Goal: Communication & Community: Ask a question

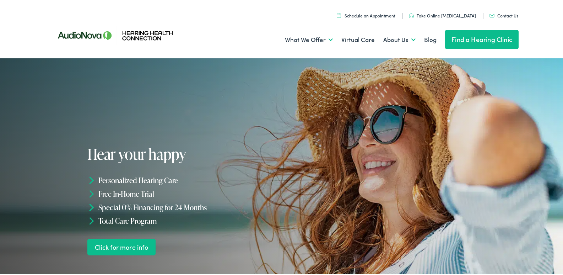
click at [497, 15] on link "Contact Us" at bounding box center [504, 14] width 29 height 6
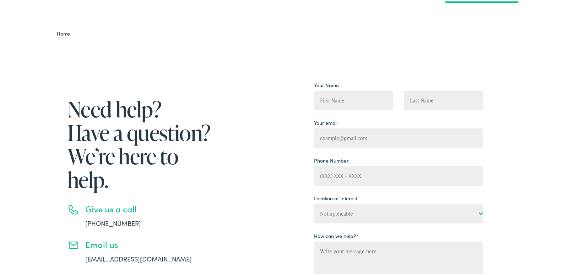
scroll to position [71, 0]
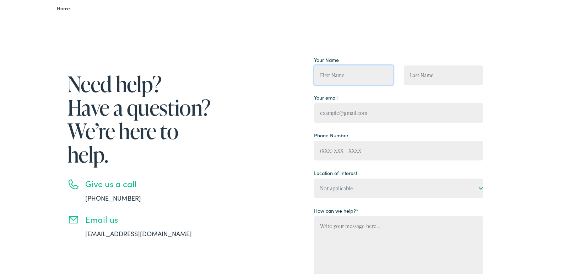
drag, startPoint x: 376, startPoint y: 80, endPoint x: 373, endPoint y: 83, distance: 4.1
click at [375, 80] on input "Contact form" at bounding box center [353, 74] width 79 height 20
type input "[PERSON_NAME]"
type input "[PERSON_NAME][EMAIL_ADDRESS][DOMAIN_NAME]"
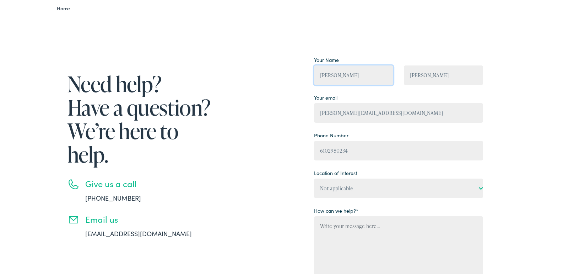
type input "[PHONE_NUMBER]"
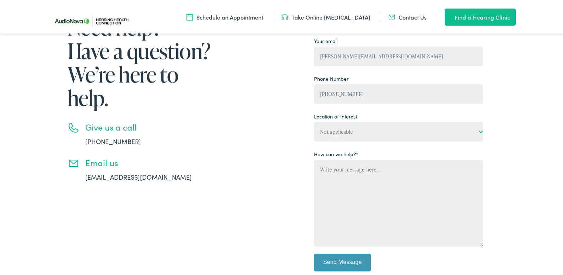
scroll to position [142, 0]
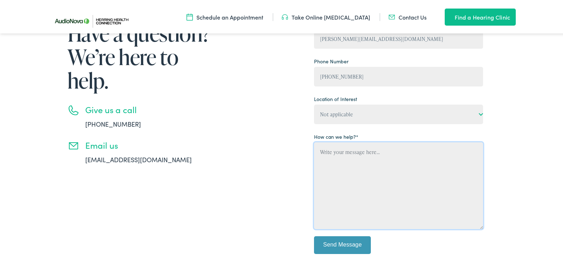
click at [352, 166] on textarea "Contact form" at bounding box center [398, 184] width 169 height 87
paste textarea "Dear, Are you looking for a cleaning company that truly understands your unique…"
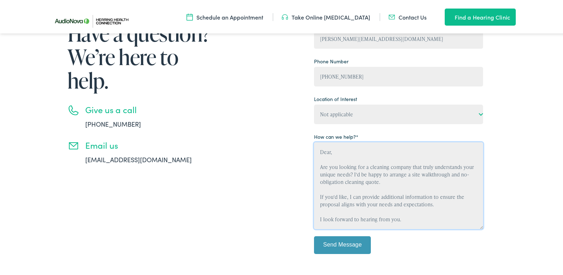
type textarea "Dear, Are you looking for a cleaning company that truly understands your unique…"
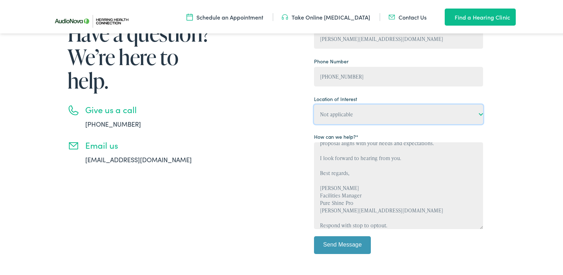
drag, startPoint x: 355, startPoint y: 116, endPoint x: 356, endPoint y: 119, distance: 3.6
click at [355, 116] on select "Not applicable Hearing Health Connection, [GEOGRAPHIC_DATA] Hearing Health Conn…" at bounding box center [398, 113] width 169 height 20
select select "Hearing Health Connection, [GEOGRAPHIC_DATA]"
click at [314, 103] on select "Not applicable Hearing Health Connection, [GEOGRAPHIC_DATA] Hearing Health Conn…" at bounding box center [398, 113] width 169 height 20
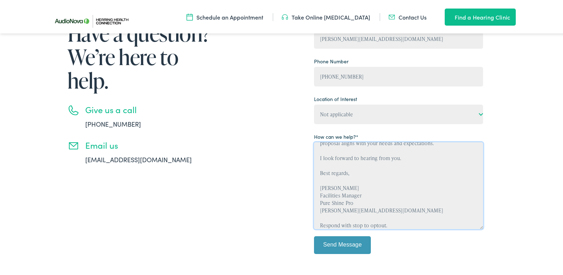
click at [353, 154] on textarea "Dear, Are you looking for a cleaning company that truly understands your unique…" at bounding box center [398, 184] width 169 height 87
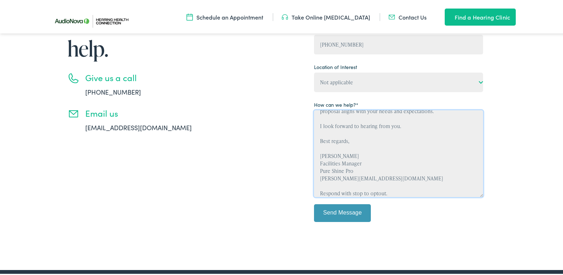
scroll to position [213, 0]
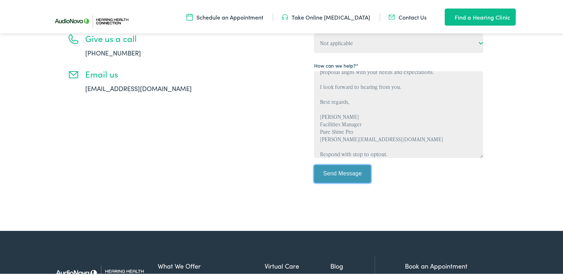
click at [330, 173] on input "Send Message" at bounding box center [342, 172] width 57 height 18
